Goal: Ask a question: Seek information or help from site administrators or community

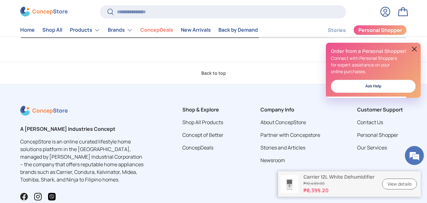
scroll to position [1863, 0]
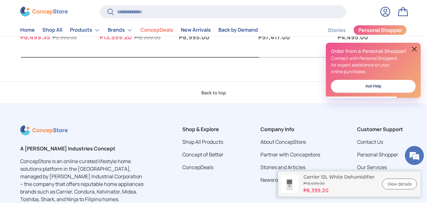
click at [412, 47] on button at bounding box center [415, 49] width 8 height 8
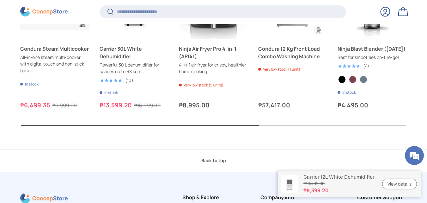
scroll to position [2058, 0]
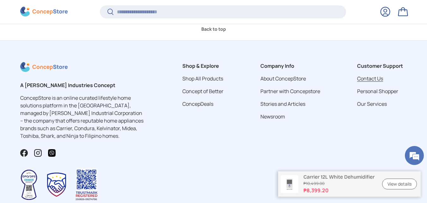
click at [373, 79] on link "Contact Us" at bounding box center [370, 78] width 26 height 7
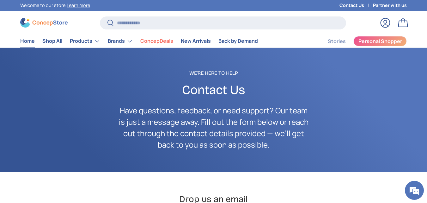
click at [22, 40] on link "Home" at bounding box center [27, 41] width 15 height 12
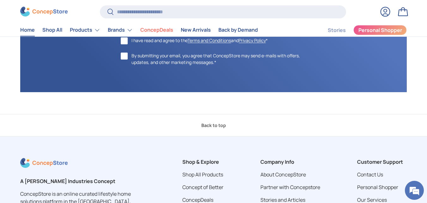
scroll to position [2427, 0]
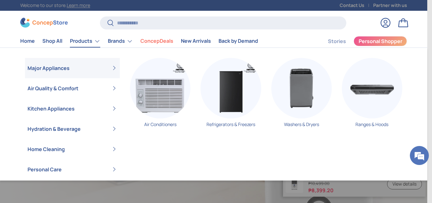
click at [89, 40] on link "Products" at bounding box center [85, 41] width 30 height 13
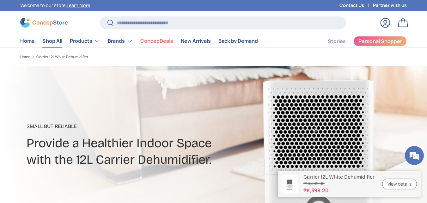
click at [57, 42] on link "Shop All" at bounding box center [52, 41] width 20 height 12
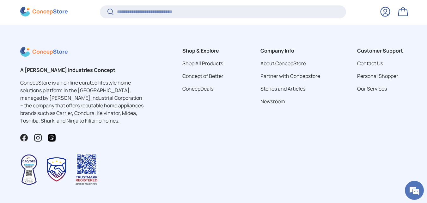
scroll to position [1628, 0]
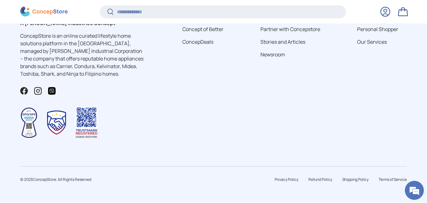
click at [71, 77] on p "ConcepStore is an online curated lifestyle home solutions platform in the [GEOG…" at bounding box center [82, 55] width 125 height 46
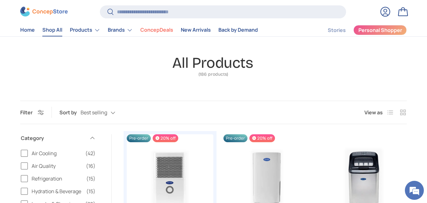
scroll to position [0, 0]
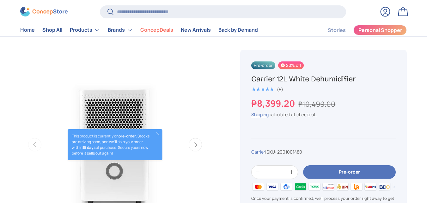
scroll to position [190, 0]
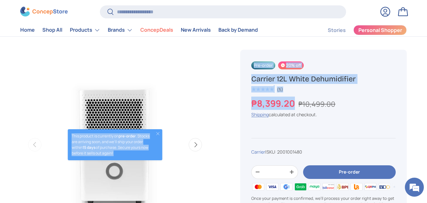
drag, startPoint x: 293, startPoint y: 102, endPoint x: 212, endPoint y: 102, distance: 81.0
click at [212, 34] on div "Previous Next This product is currently on pre-order . Stocks are arriving soon…" at bounding box center [213, 34] width 387 height 0
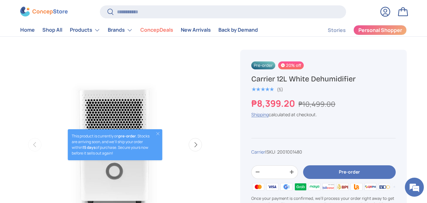
click at [251, 109] on div "₱8,399.20 ₱10,499.00 Unit price / Unavailable Shipping calculated at checkout." at bounding box center [323, 106] width 145 height 21
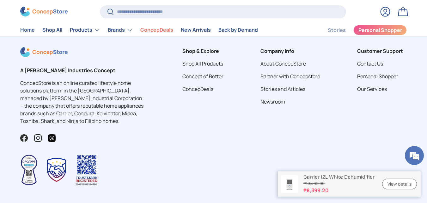
scroll to position [2153, 0]
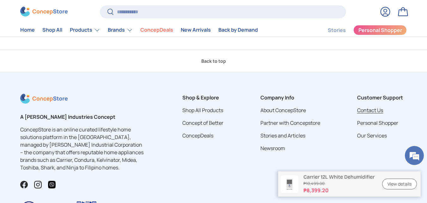
click at [368, 112] on link "Contact Us" at bounding box center [370, 110] width 26 height 7
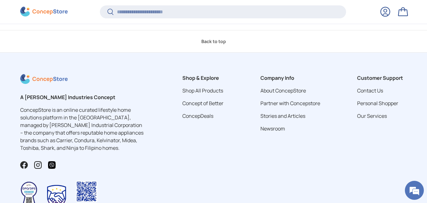
scroll to position [381, 0]
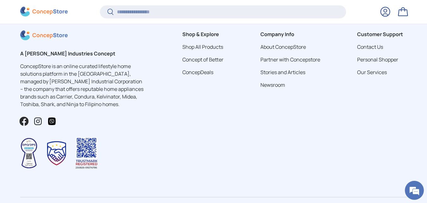
click at [20, 126] on link "Facebook" at bounding box center [24, 121] width 14 height 14
click at [51, 119] on img at bounding box center [51, 121] width 9 height 9
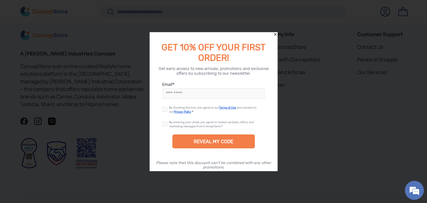
click at [133, 146] on div at bounding box center [213, 101] width 427 height 203
click at [274, 35] on icon "Close" at bounding box center [275, 34] width 4 height 4
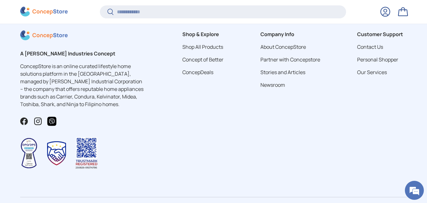
click at [53, 122] on img at bounding box center [51, 121] width 9 height 9
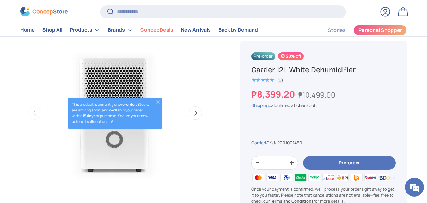
drag, startPoint x: 325, startPoint y: 68, endPoint x: 251, endPoint y: 70, distance: 75.0
click at [251, 70] on div "Pre-order 20% off Carrier 12L White Dehumidifier ★★★★★ (5) ₱8,399.20 ₱10,499.00…" at bounding box center [323, 136] width 167 height 193
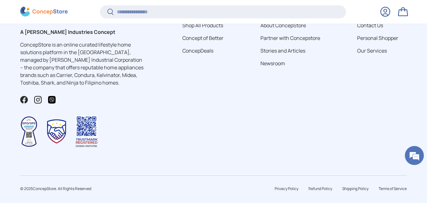
scroll to position [1511, 2534]
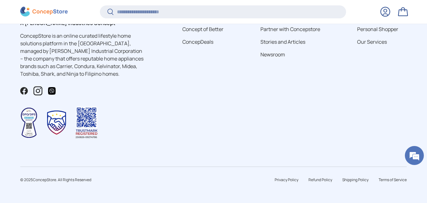
click at [38, 92] on link "Instagram" at bounding box center [38, 91] width 14 height 14
click at [51, 91] on img at bounding box center [51, 90] width 9 height 9
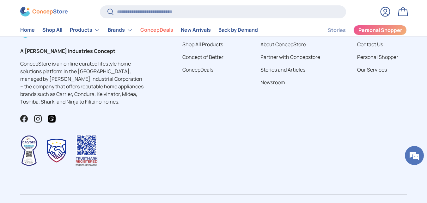
scroll to position [2217, 0]
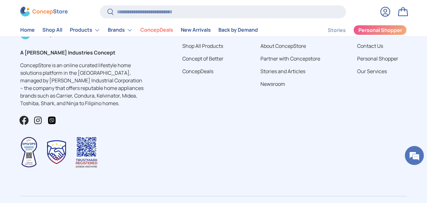
click at [22, 122] on link "Facebook" at bounding box center [24, 120] width 14 height 14
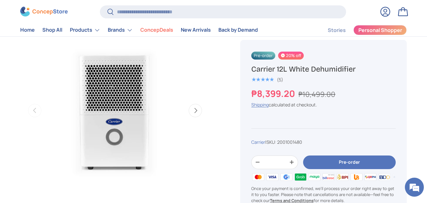
scroll to position [221, 0]
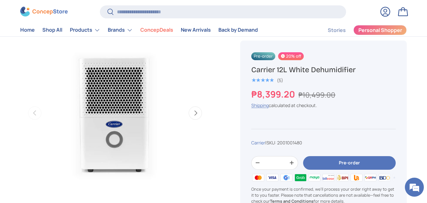
click at [28, 57] on img "Gallery Viewer" at bounding box center [115, 113] width 190 height 190
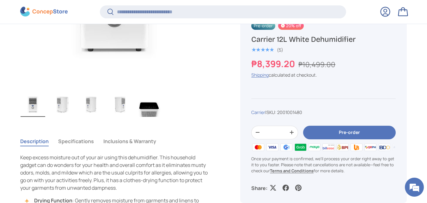
scroll to position [378, 0]
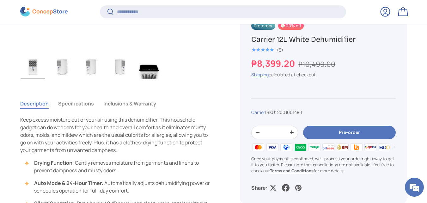
click at [289, 187] on link at bounding box center [286, 188] width 13 height 13
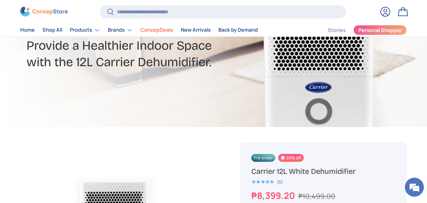
scroll to position [95, 0]
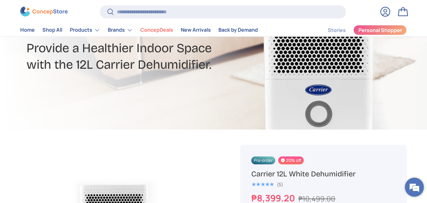
drag, startPoint x: 417, startPoint y: 186, endPoint x: 114, endPoint y: 9, distance: 350.7
click at [417, 186] on em at bounding box center [414, 186] width 17 height 17
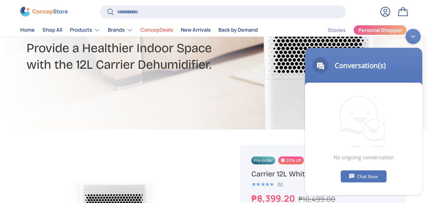
click at [378, 177] on div "Chat Now" at bounding box center [364, 176] width 46 height 12
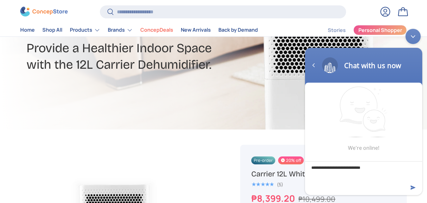
type textarea "**********"
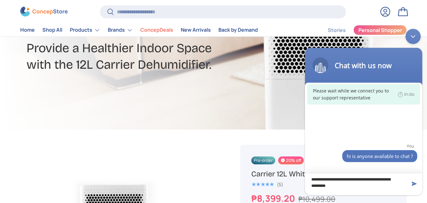
drag, startPoint x: 331, startPoint y: 169, endPoint x: 297, endPoint y: 161, distance: 35.0
click at [302, 161] on html "**********" at bounding box center [364, 112] width 124 height 172
drag, startPoint x: 375, startPoint y: 187, endPoint x: 282, endPoint y: 167, distance: 95.8
click at [302, 167] on html "**********" at bounding box center [364, 112] width 124 height 172
paste textarea "**********"
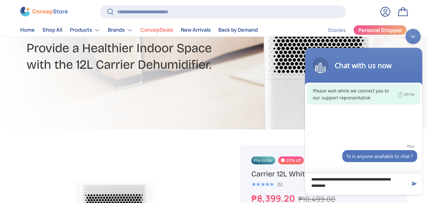
type textarea "**********"
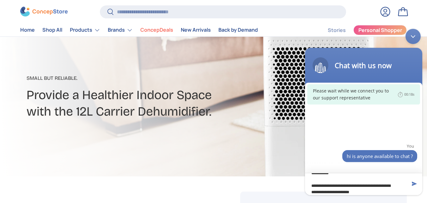
scroll to position [32, 0]
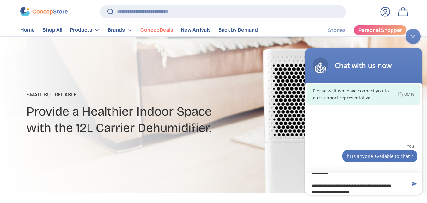
drag, startPoint x: 363, startPoint y: 185, endPoint x: 364, endPoint y: 182, distance: 3.6
click at [364, 184] on textarea "**********" at bounding box center [363, 184] width 117 height 22
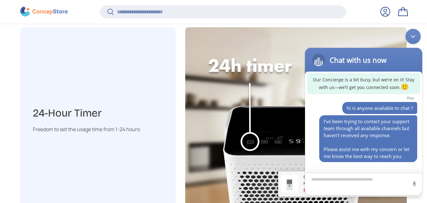
scroll to position [979, 0]
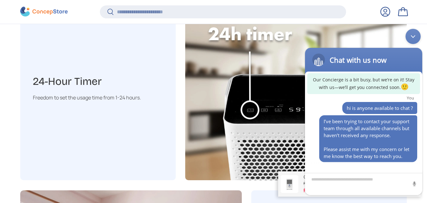
click at [418, 40] on div "Minimize live chat window" at bounding box center [413, 36] width 15 height 15
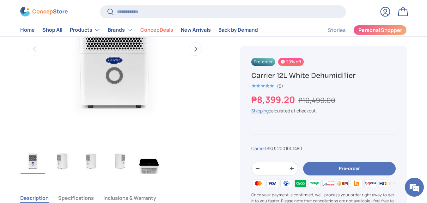
scroll to position [253, 0]
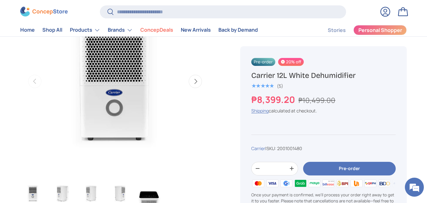
drag, startPoint x: 356, startPoint y: 75, endPoint x: 250, endPoint y: 80, distance: 106.7
click at [250, 80] on div "Pre-order 20% off Carrier 12L White Dehumidifier ★★★★★ (5) ₱8,399.20 ₱10,499.00…" at bounding box center [323, 142] width 167 height 193
copy h1 "Carrier 12L White Dehumidifier"
drag, startPoint x: 246, startPoint y: 82, endPoint x: 246, endPoint y: 86, distance: 4.1
click at [246, 86] on div "Pre-order 20% off Carrier 12L White Dehumidifier ★★★★★ (5) ₱8,399.20 ₱10,499.00…" at bounding box center [323, 142] width 167 height 193
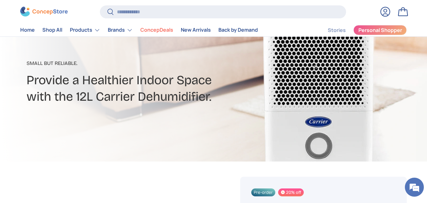
scroll to position [32, 0]
